Goal: Contribute content

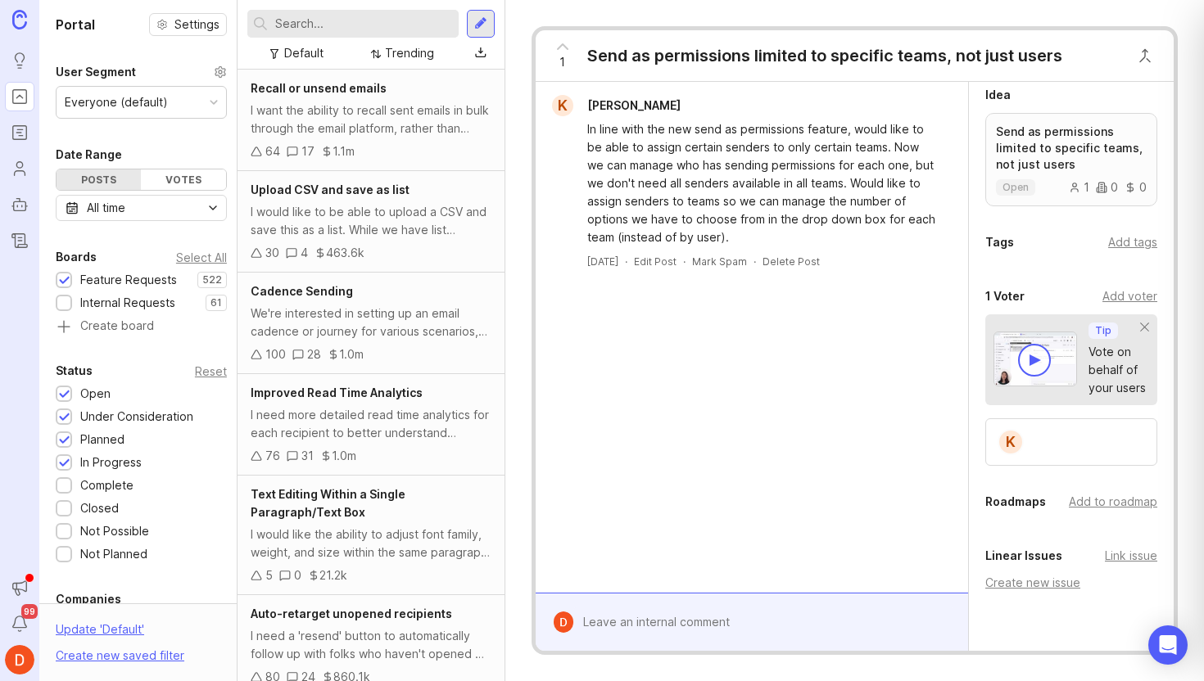
scroll to position [435, 0]
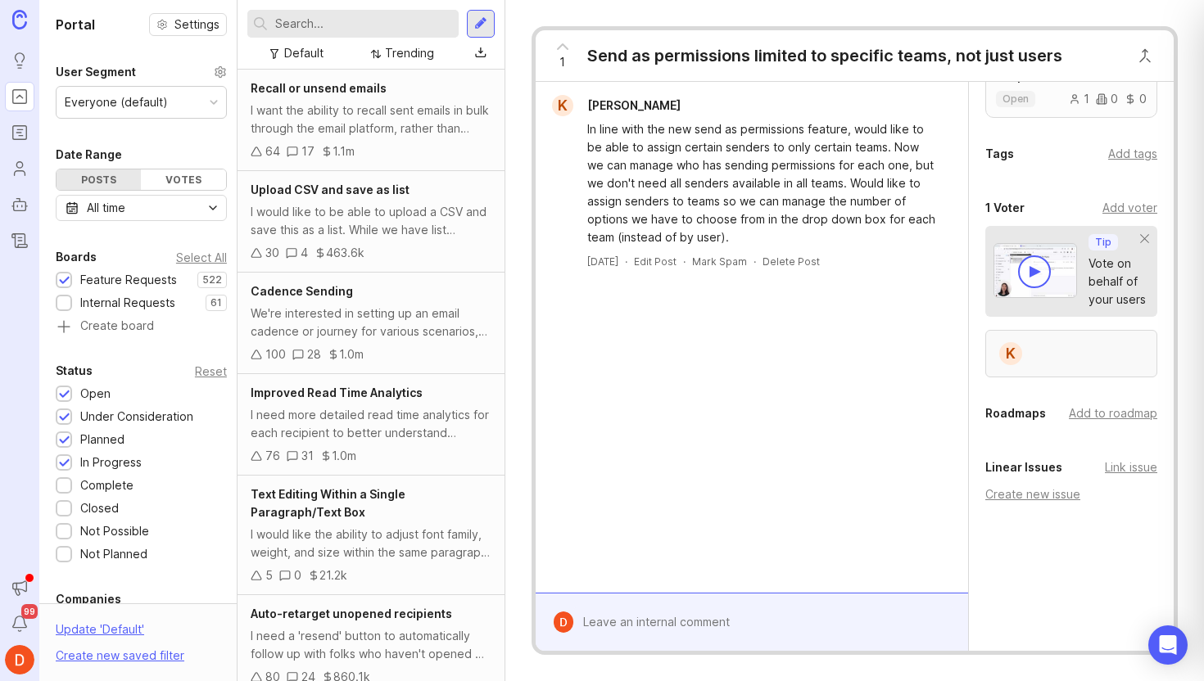
click at [1072, 357] on div "K" at bounding box center [1071, 354] width 172 height 48
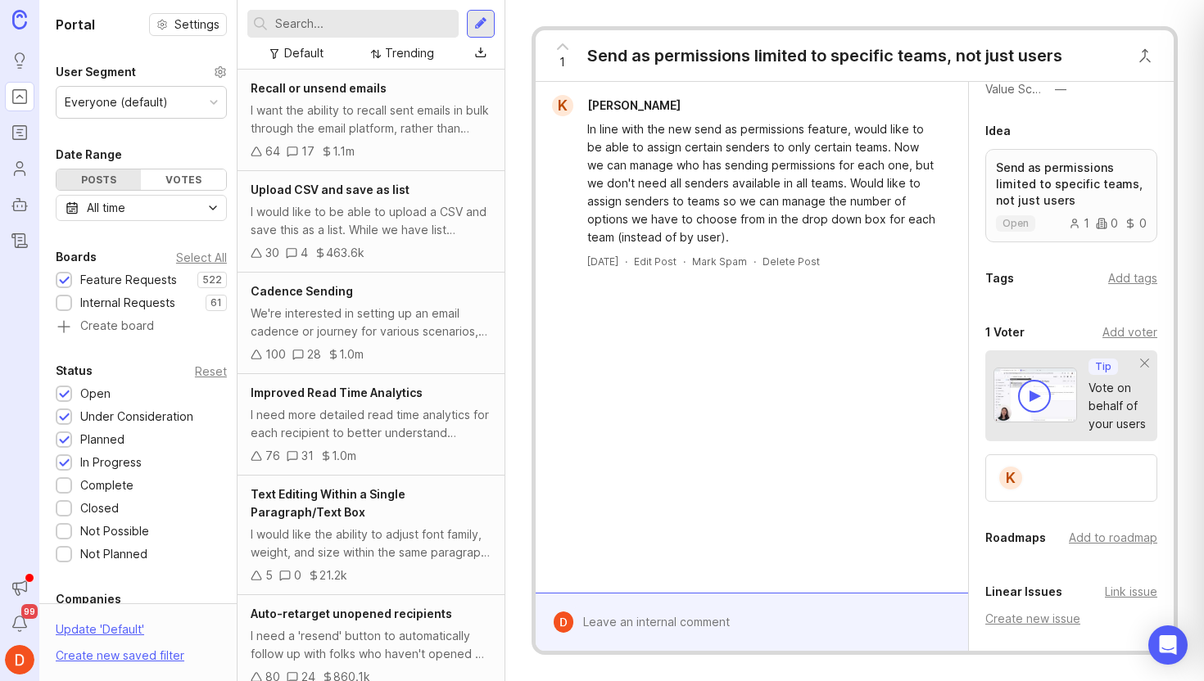
scroll to position [234, 0]
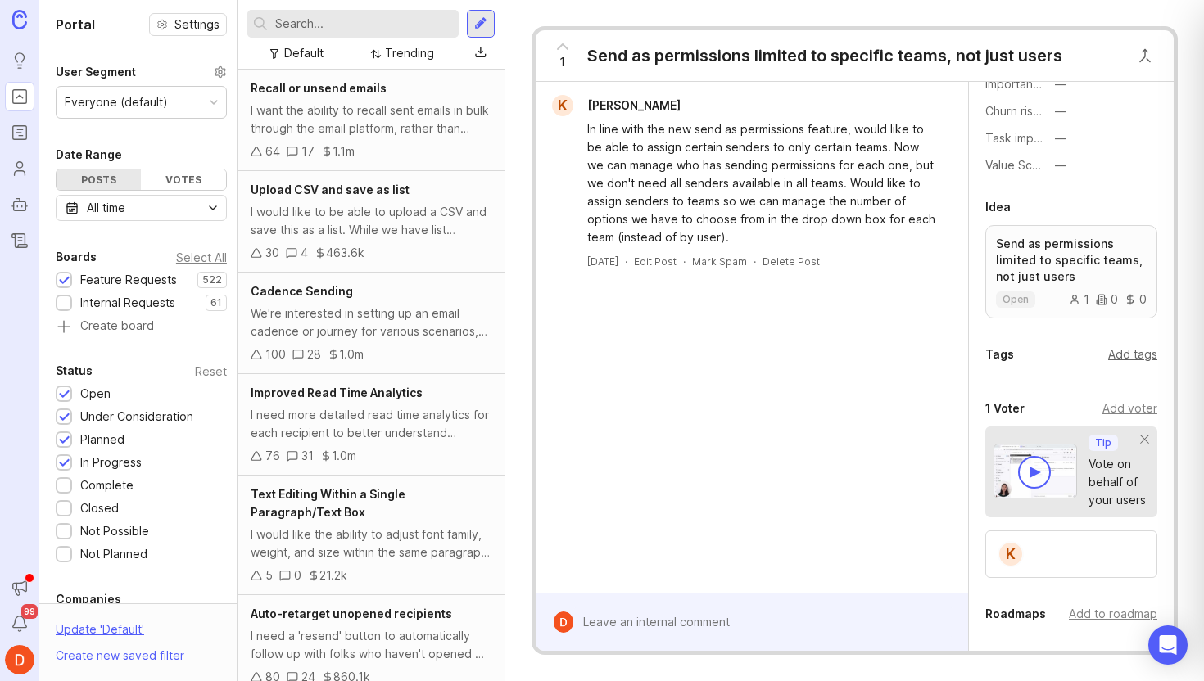
click at [1130, 351] on div "Add tags" at bounding box center [1132, 355] width 49 height 18
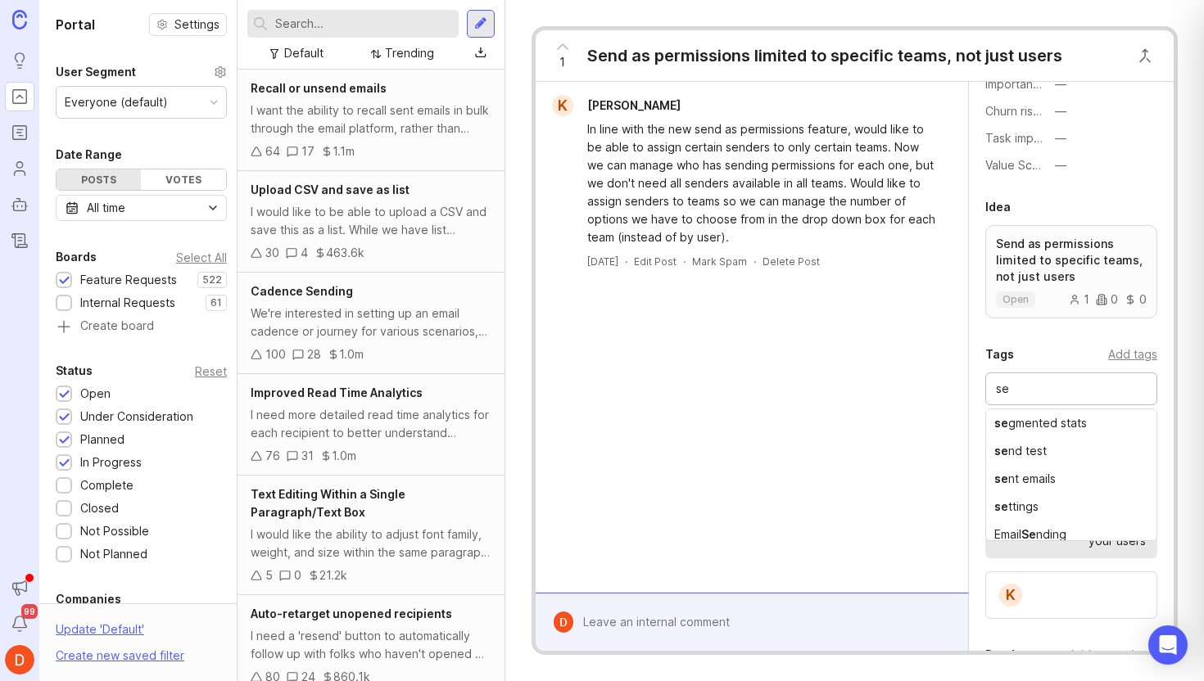
type input "s"
type input "p"
click at [713, 624] on div at bounding box center [763, 622] width 380 height 31
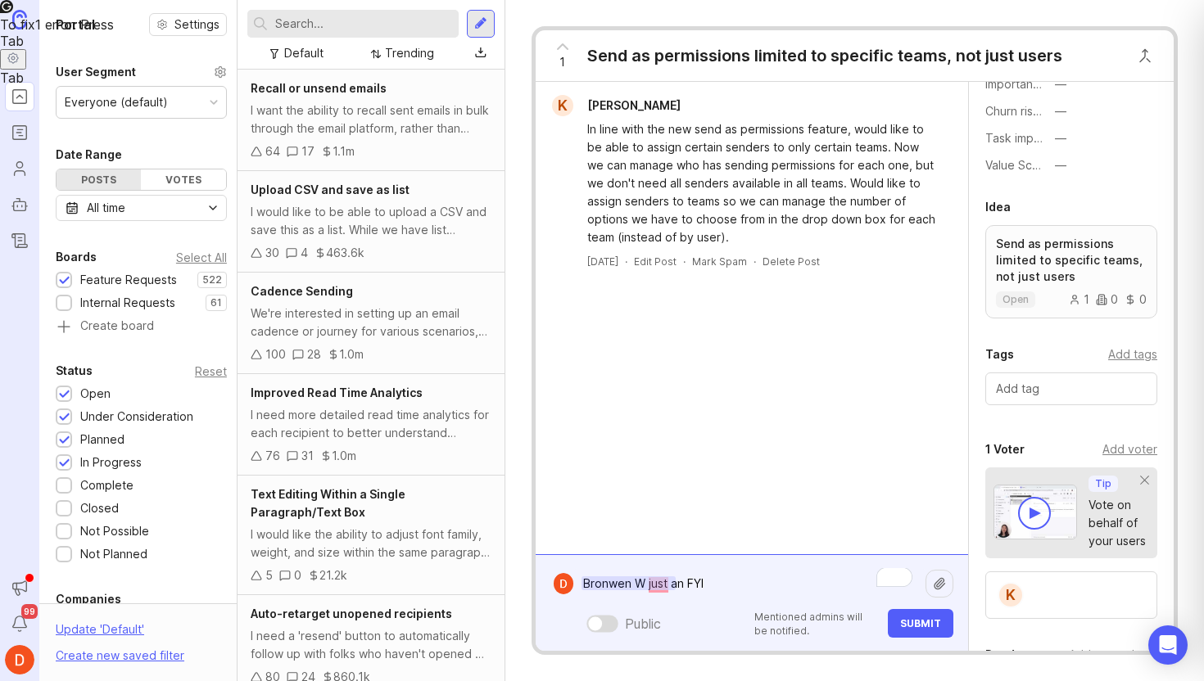
click at [699, 582] on textarea "Bronwen W just an FYI" at bounding box center [749, 583] width 352 height 31
click at [733, 585] on textarea "Bronwen W just an FYI" at bounding box center [749, 583] width 352 height 31
type textarea "Bronwen W just an FYI"
click at [925, 622] on span "Submit" at bounding box center [920, 624] width 41 height 12
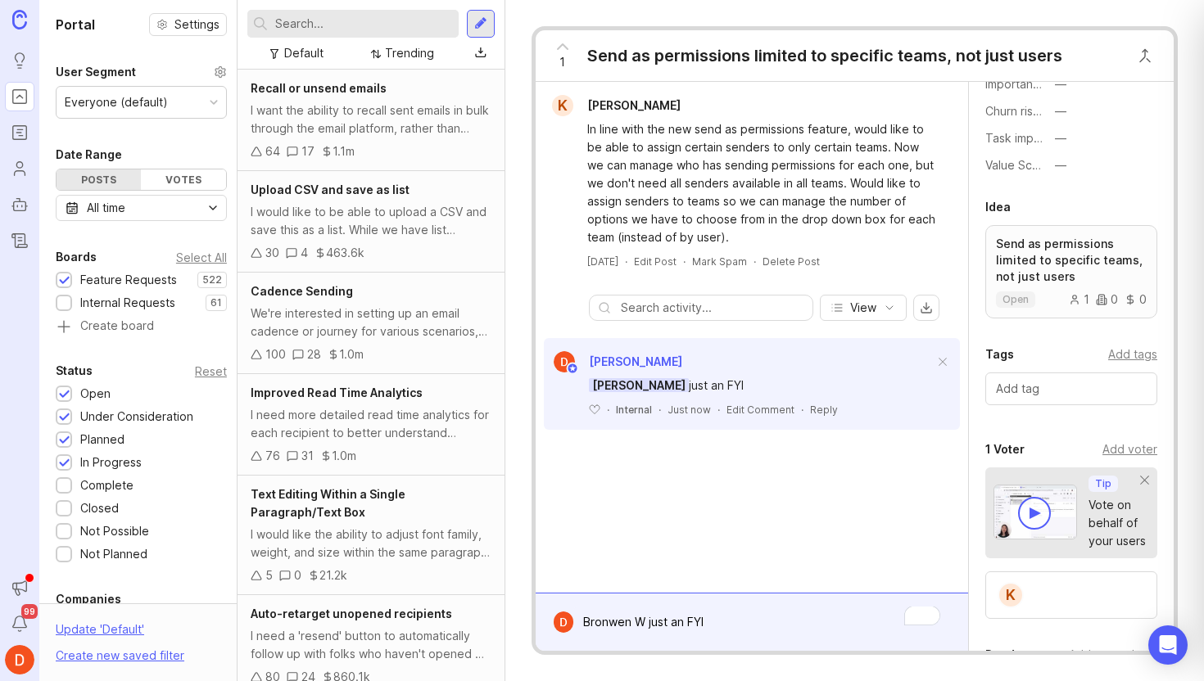
click at [373, 20] on input "text" at bounding box center [363, 24] width 177 height 18
type input "send as"
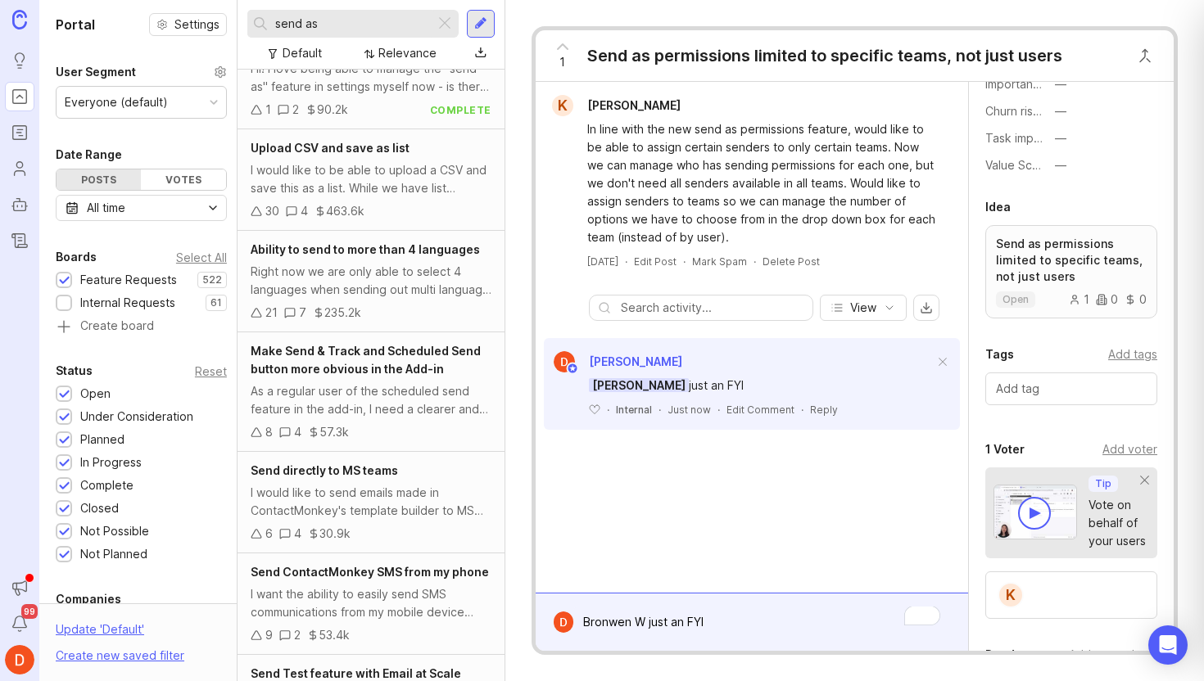
scroll to position [421, 0]
